Goal: Find specific page/section: Find specific page/section

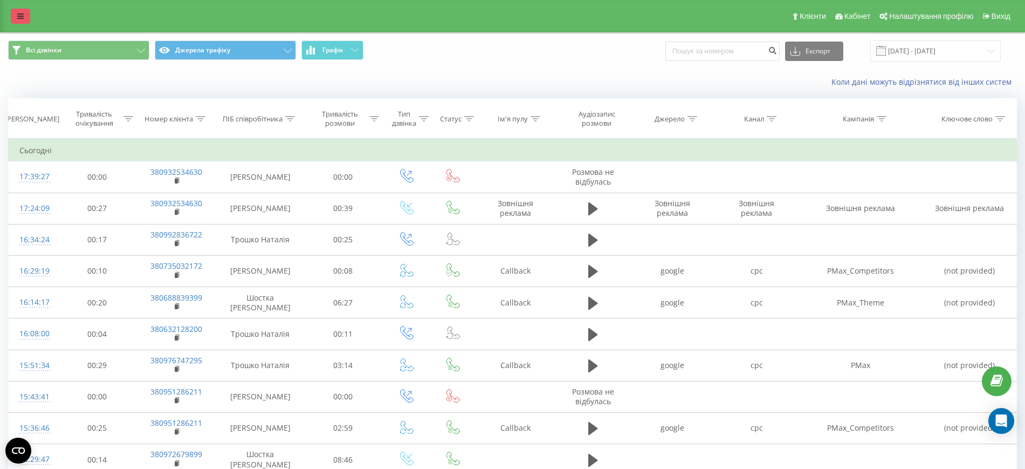
click at [17, 13] on icon at bounding box center [20, 16] width 6 height 8
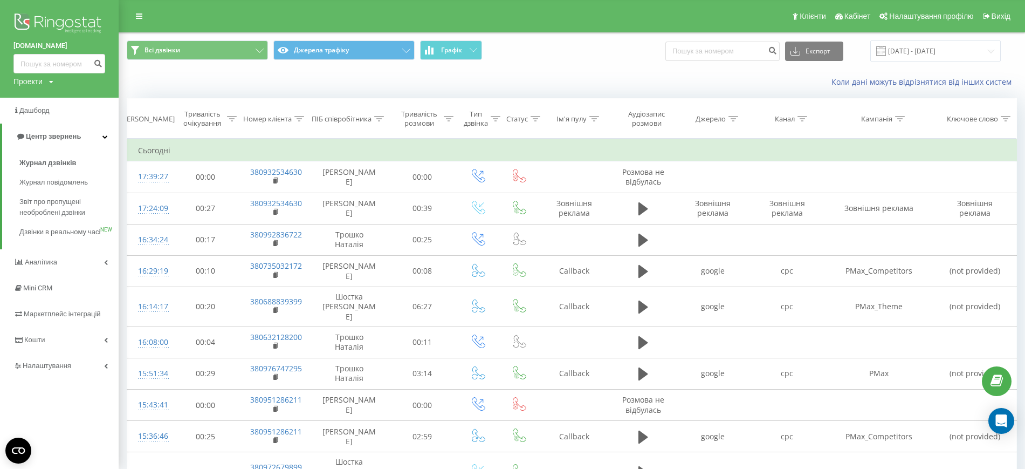
click at [31, 83] on div "Проекти" at bounding box center [27, 81] width 29 height 11
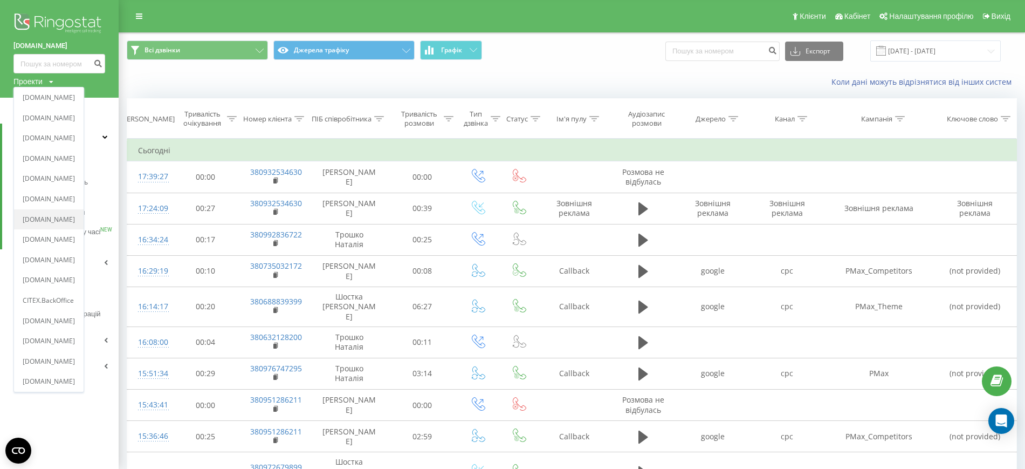
click at [52, 219] on link "echopark.com.ua" at bounding box center [49, 219] width 52 height 9
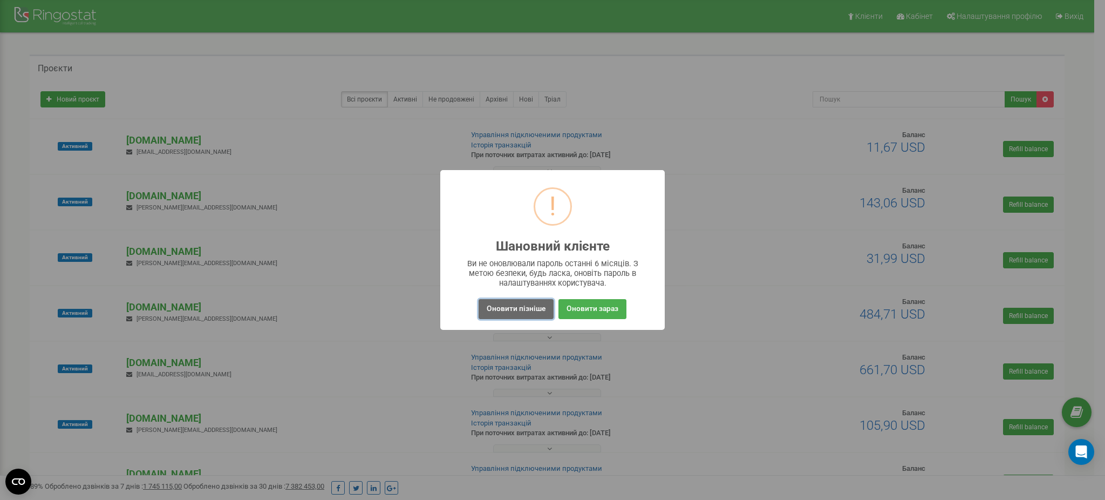
click at [510, 309] on button "Оновити пізніше" at bounding box center [515, 309] width 75 height 20
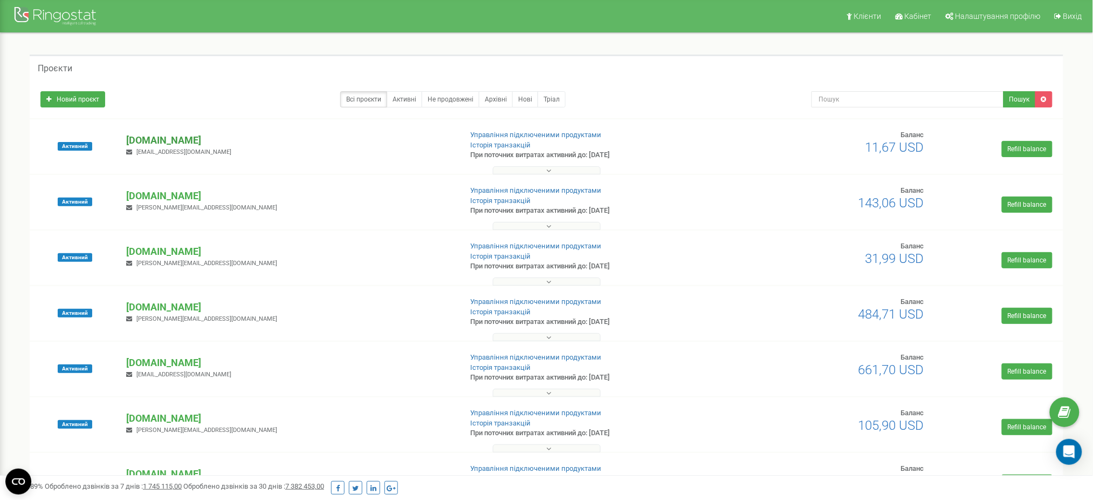
click at [167, 140] on p "[DOMAIN_NAME]" at bounding box center [289, 140] width 327 height 14
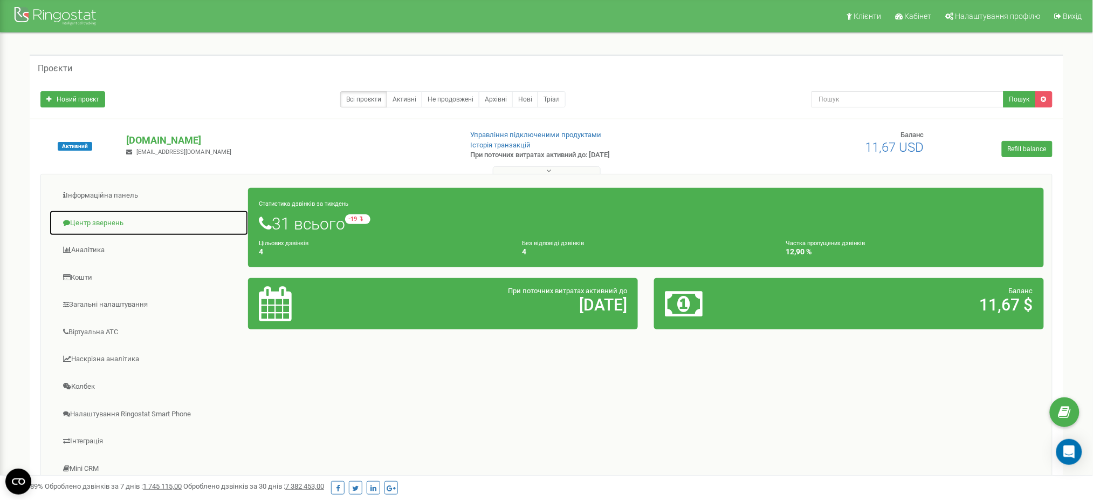
click at [101, 222] on link "Центр звернень" at bounding box center [149, 223] width 200 height 26
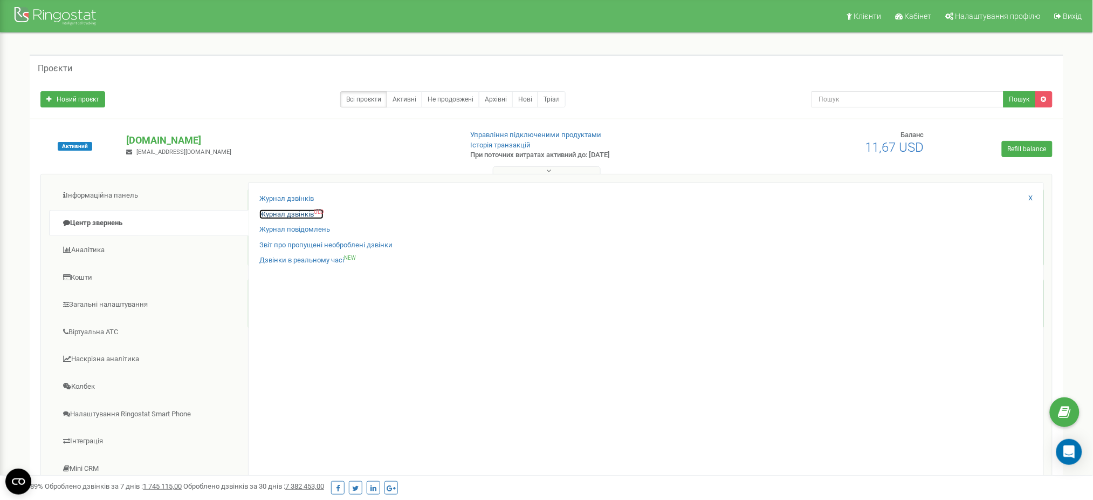
click at [297, 216] on link "Журнал дзвінків OLD" at bounding box center [291, 214] width 64 height 10
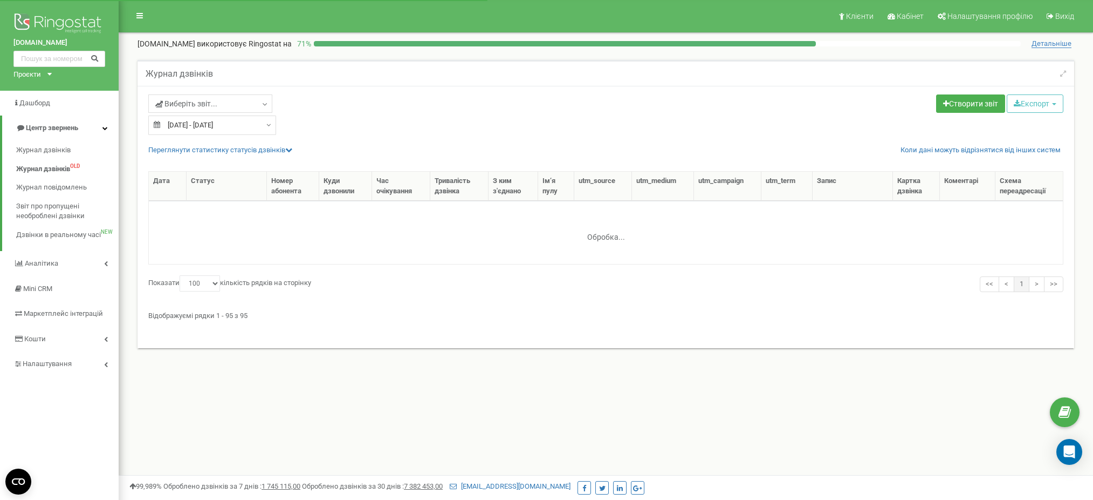
select select "100"
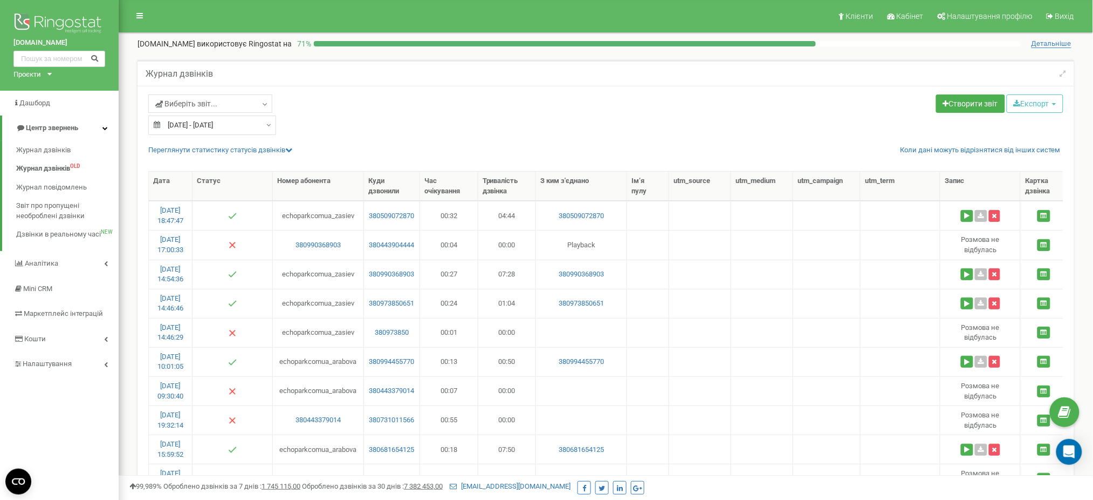
click at [45, 70] on div "Проєкти novabucha.com new-england.com.ua parkavenuevip.com.ua basa.city rusaniv…" at bounding box center [30, 75] width 34 height 10
click at [51, 211] on link "triiinity.com.ua" at bounding box center [45, 211] width 50 height 5
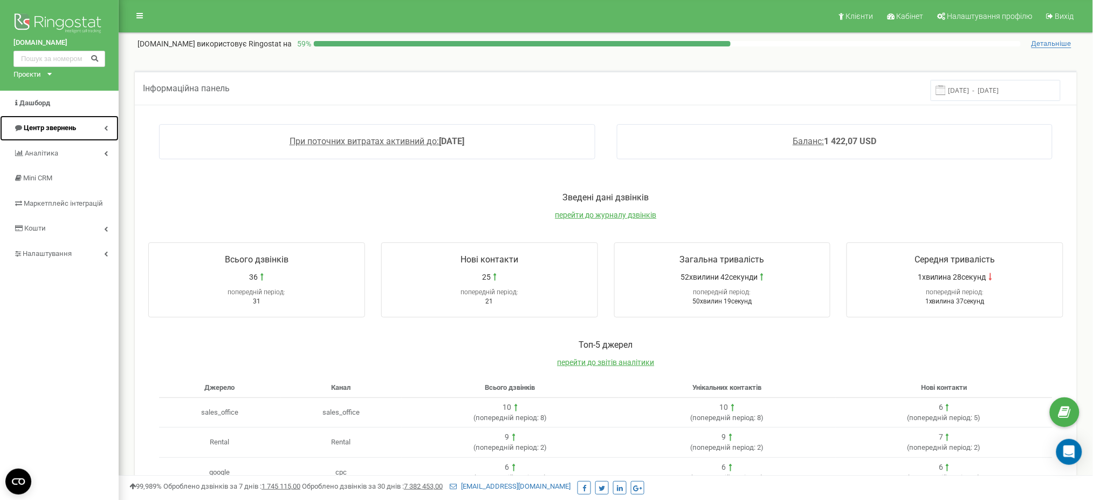
click at [61, 127] on span "Центр звернень" at bounding box center [50, 128] width 52 height 8
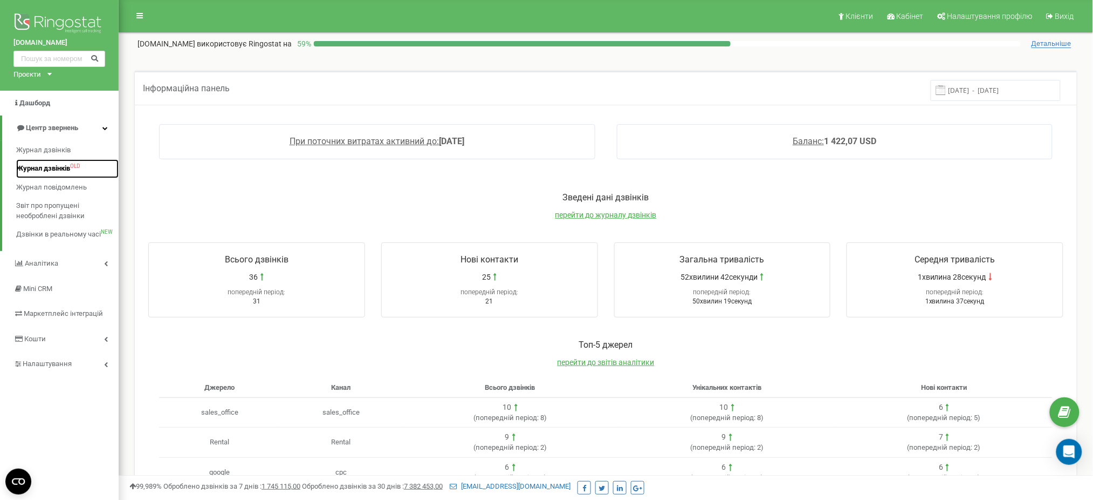
click at [50, 171] on span "Журнал дзвінків" at bounding box center [43, 168] width 54 height 10
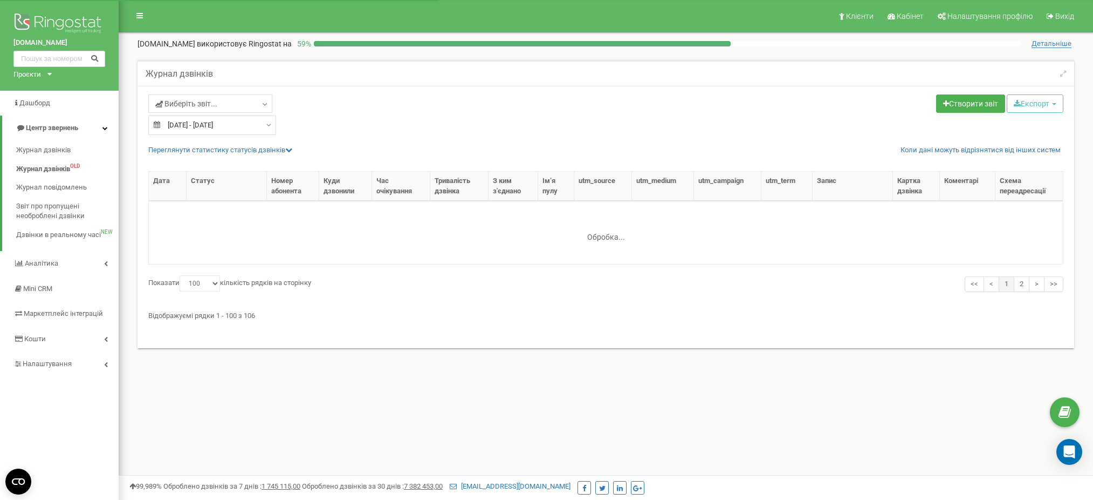
select select "100"
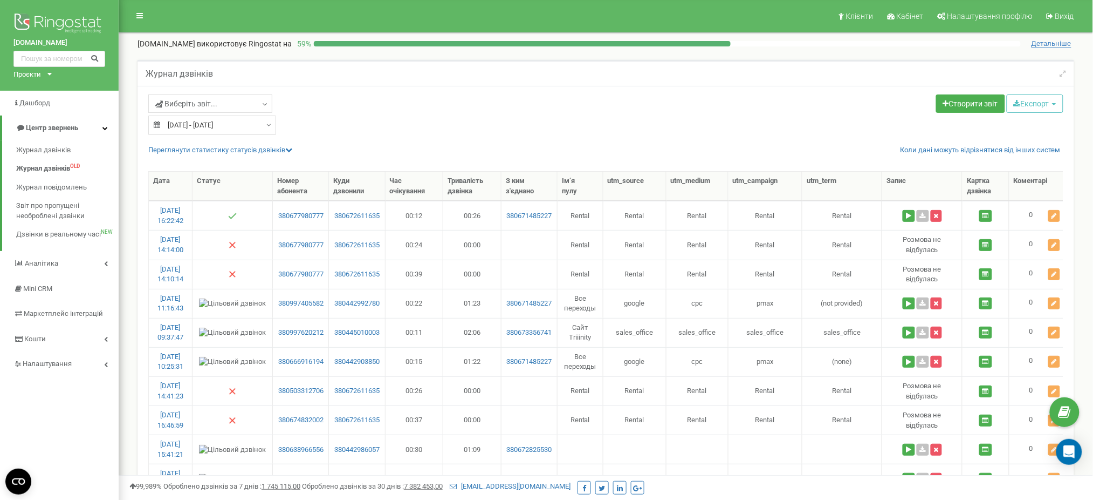
click at [41, 74] on div "Проєкти novabucha.com new-england.com.ua parkavenuevip.com.ua basa.city rusaniv…" at bounding box center [30, 75] width 34 height 10
click at [65, 87] on link "[DOMAIN_NAME]" at bounding box center [45, 86] width 50 height 5
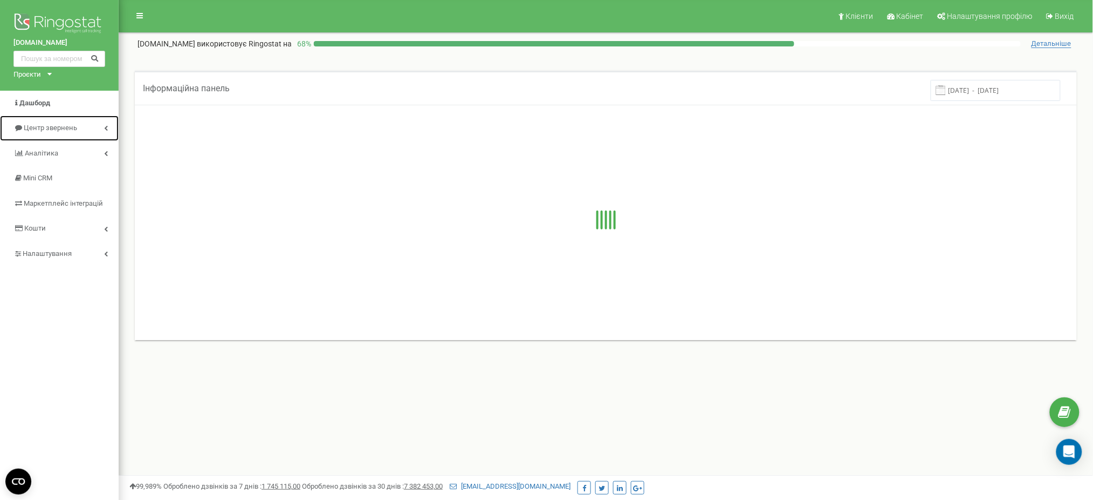
click at [54, 121] on link "Центр звернень" at bounding box center [59, 127] width 119 height 25
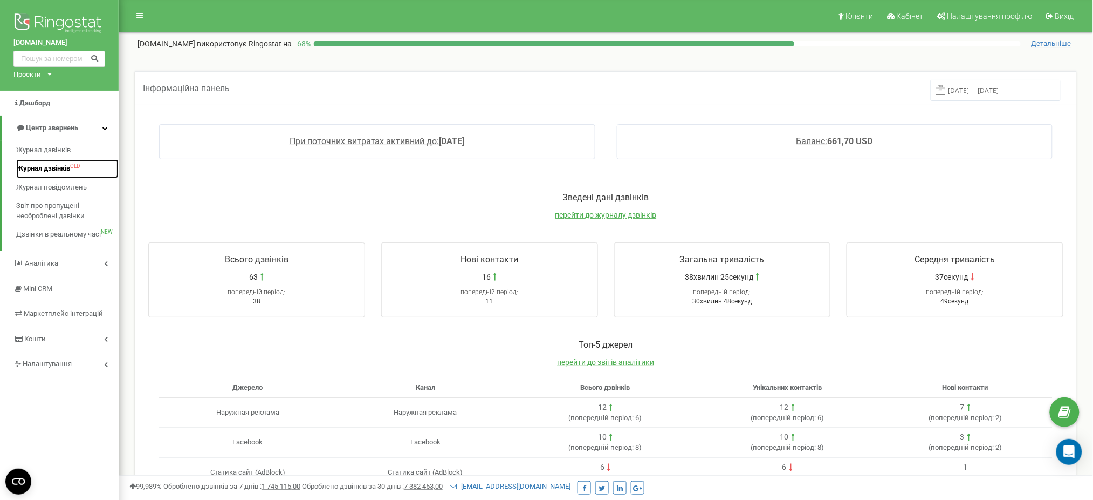
click at [53, 168] on span "Журнал дзвінків" at bounding box center [43, 168] width 54 height 10
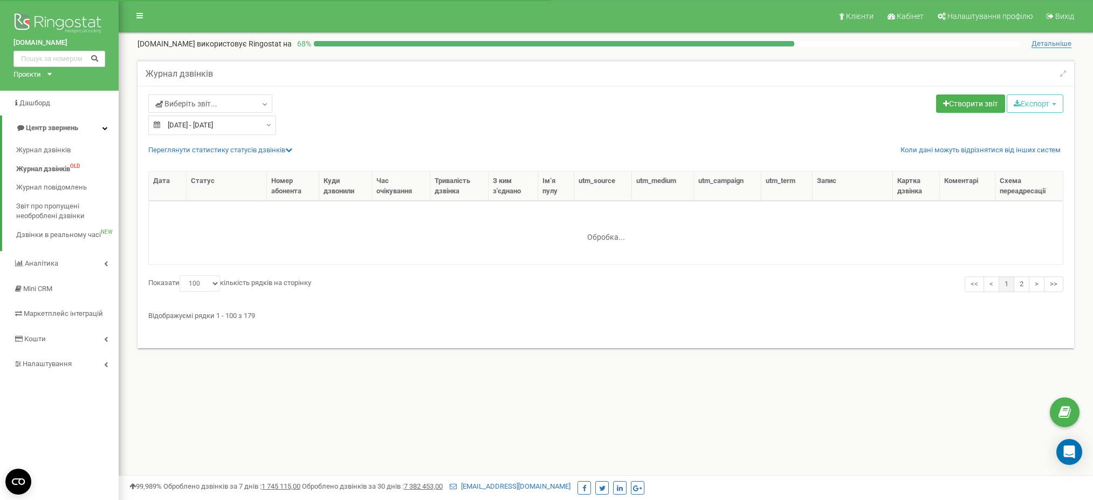
select select "100"
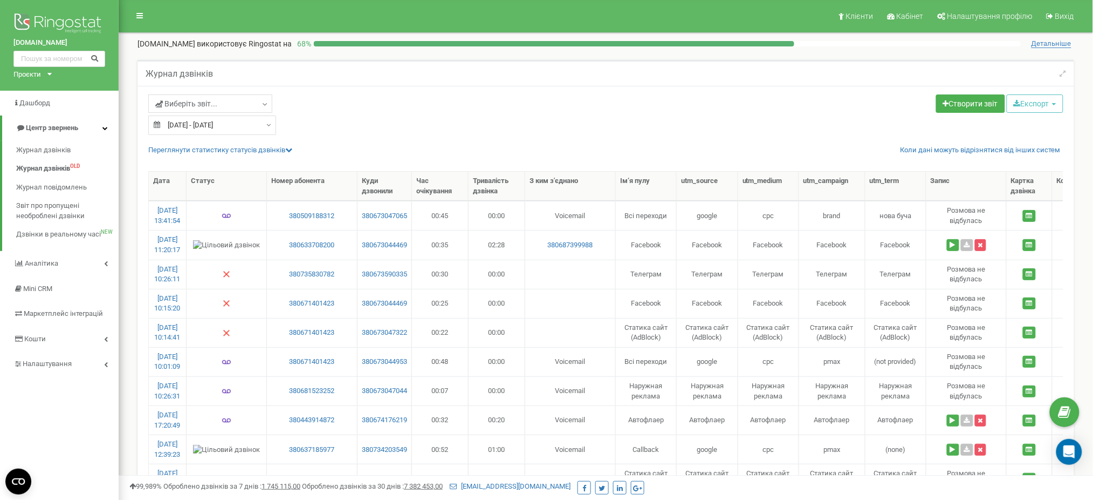
click at [47, 70] on div "Проєкти novabucha.com new-england.com.ua parkavenuevip.com.ua basa.city rusaniv…" at bounding box center [30, 75] width 34 height 10
